Goal: Task Accomplishment & Management: Use online tool/utility

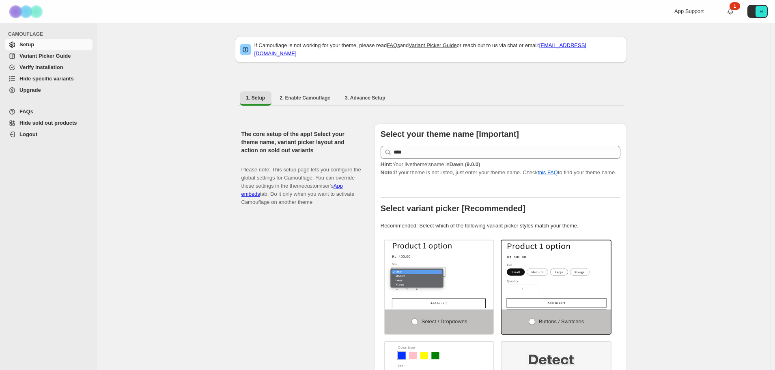
click at [58, 84] on link "Hide specific variants" at bounding box center [49, 78] width 88 height 11
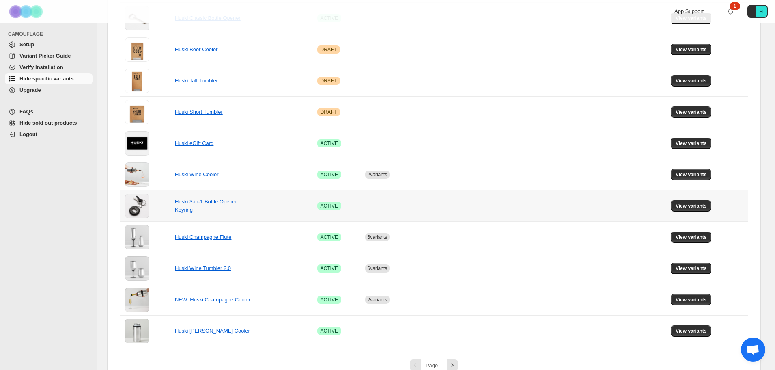
scroll to position [463, 0]
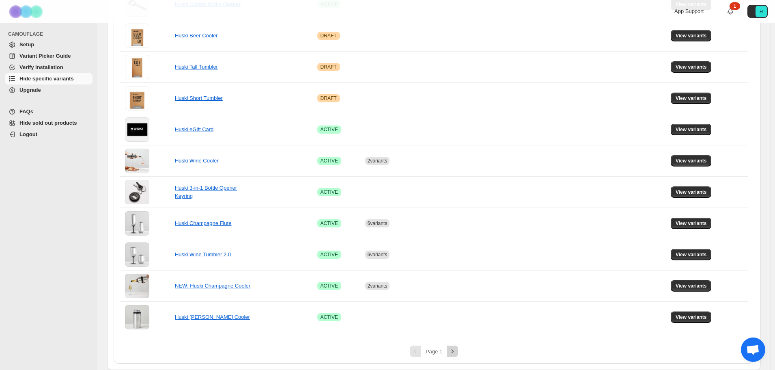
click at [451, 351] on icon "Next" at bounding box center [452, 351] width 8 height 8
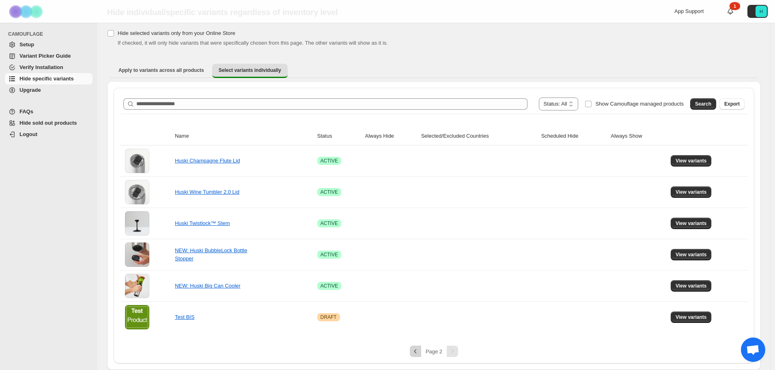
click at [420, 351] on icon "Previous" at bounding box center [415, 351] width 8 height 8
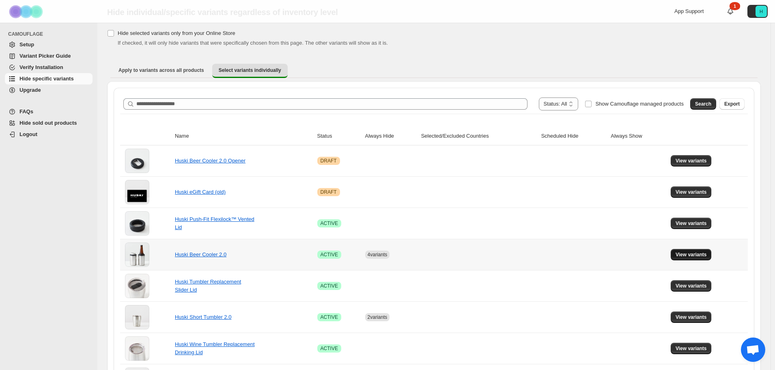
click at [682, 256] on span "View variants" at bounding box center [691, 254] width 31 height 6
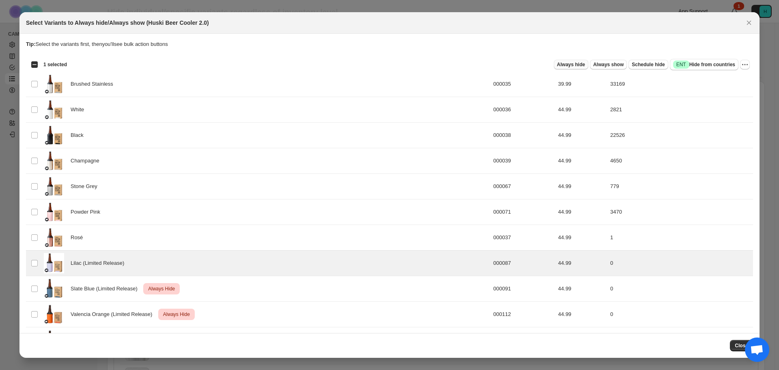
click at [587, 69] on button "Always hide" at bounding box center [571, 65] width 34 height 10
